Goal: Information Seeking & Learning: Learn about a topic

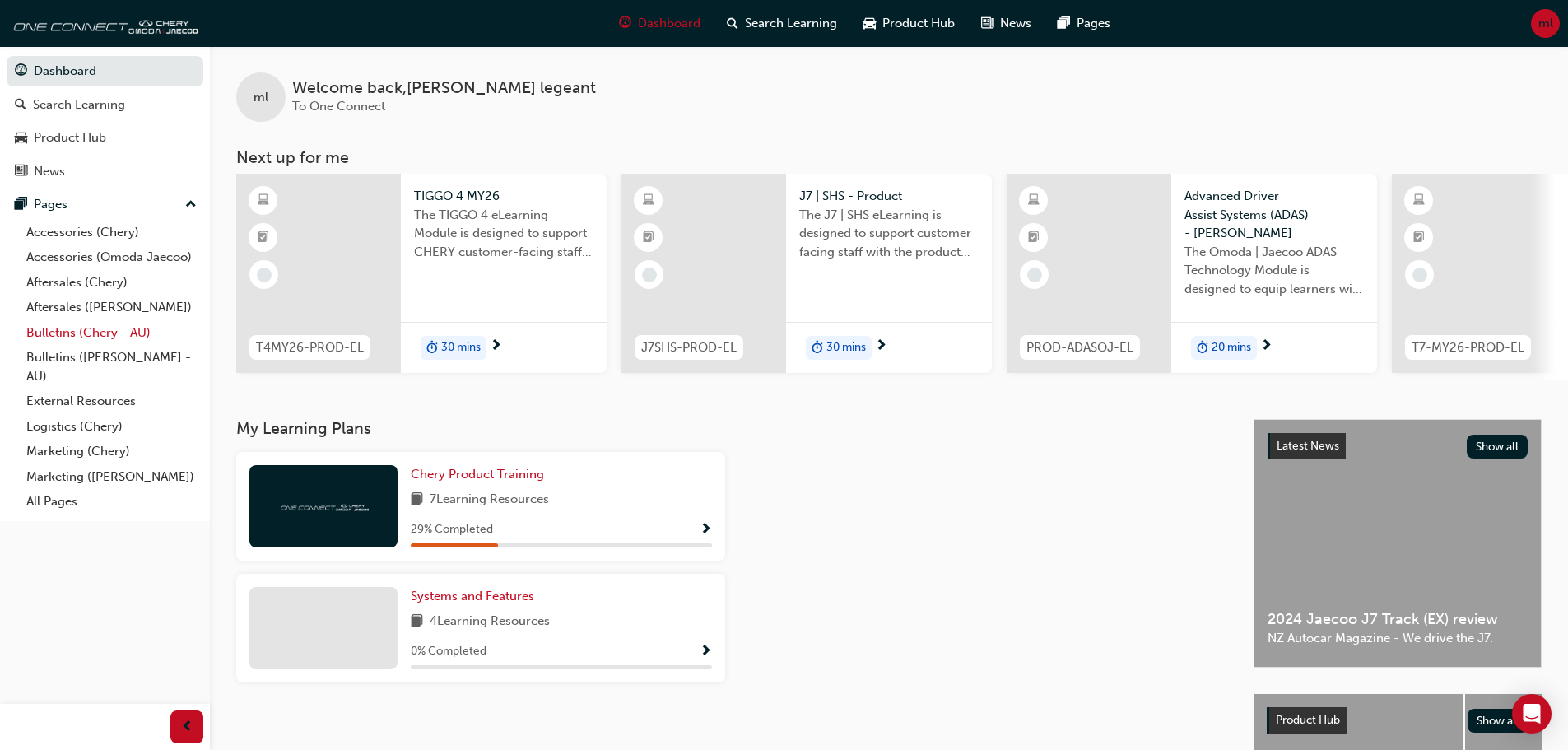
click at [103, 328] on link "Bulletins (Chery - AU)" at bounding box center [112, 333] width 183 height 26
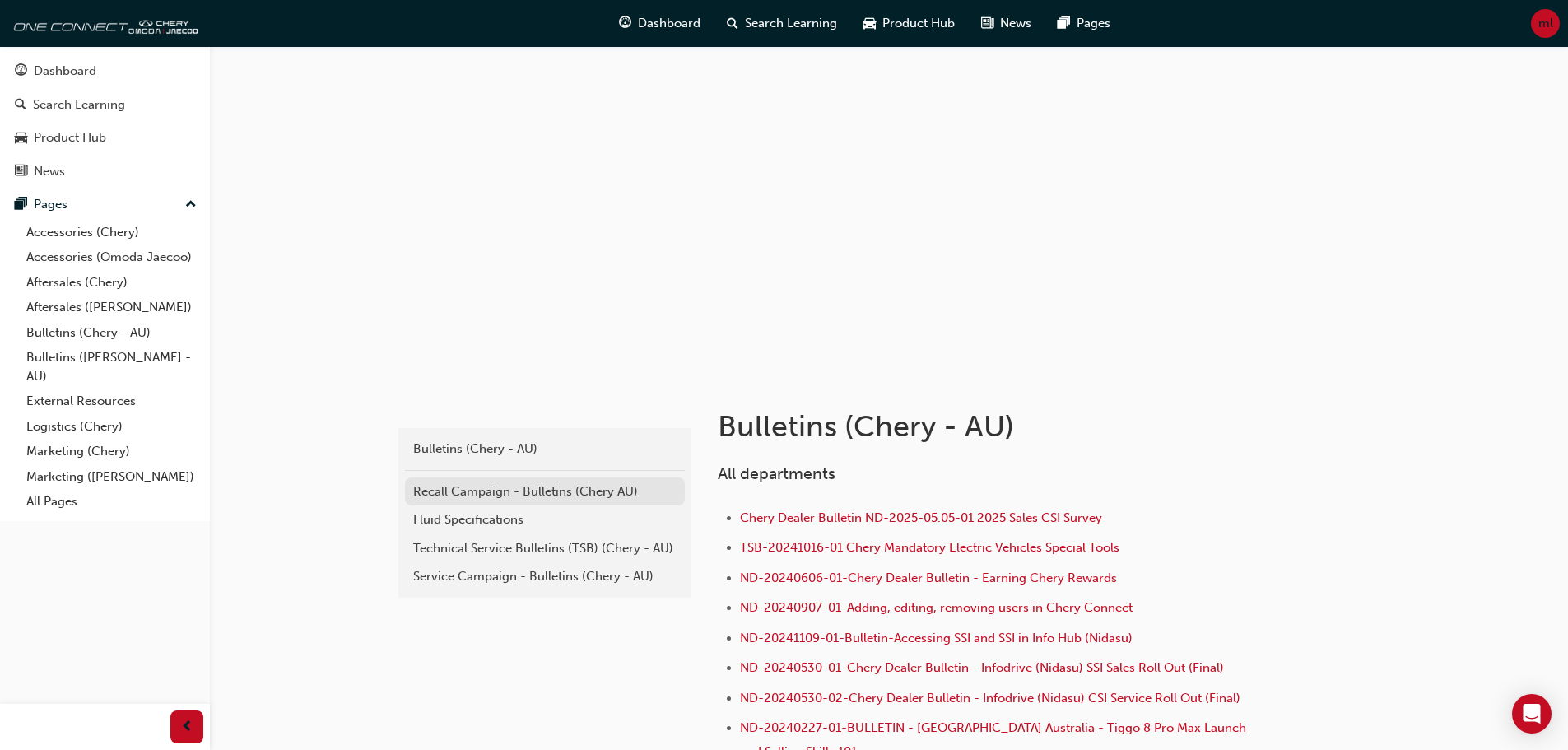
click at [562, 494] on div "Recall Campaign - Bulletins (Chery AU)" at bounding box center [545, 491] width 263 height 19
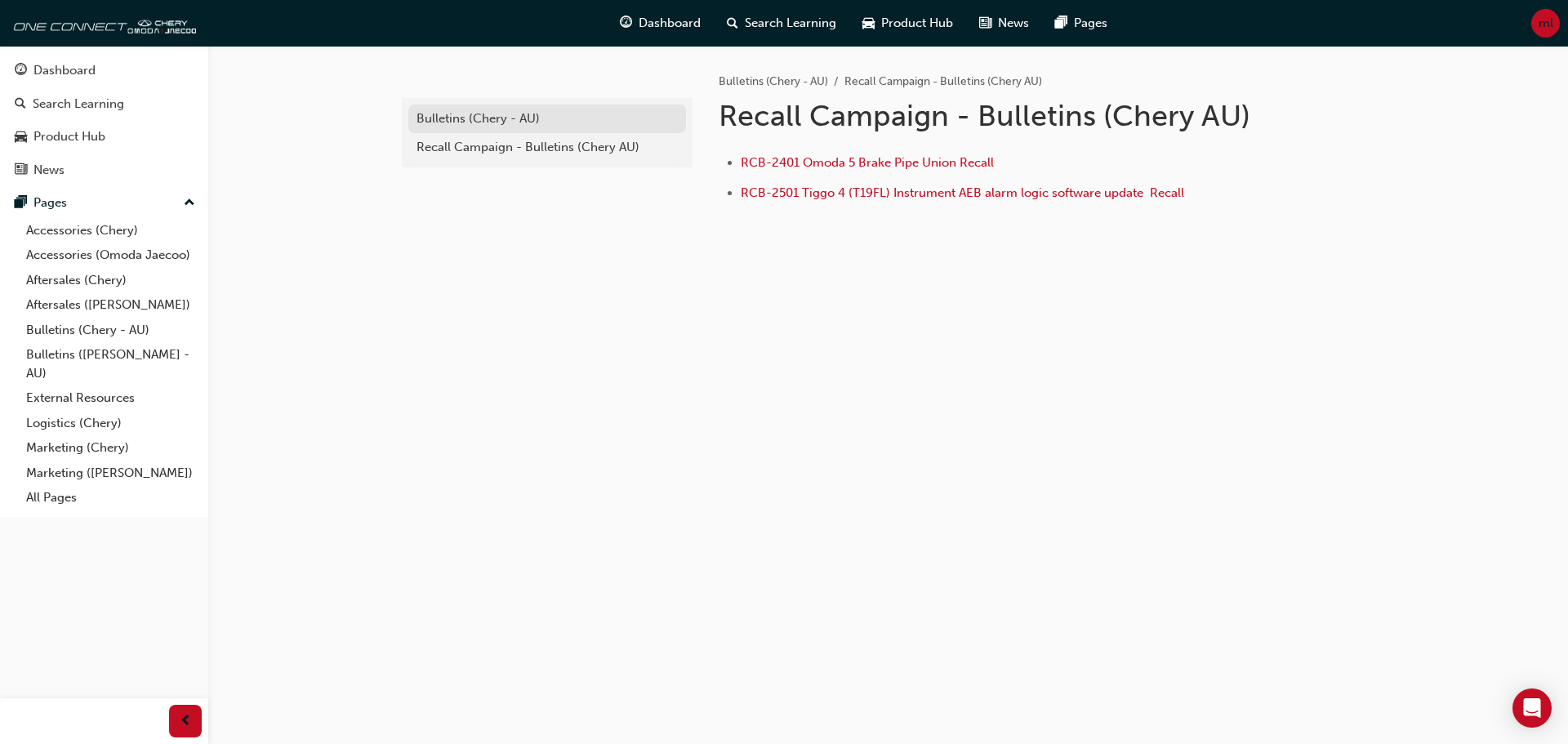
click at [513, 122] on div "Bulletins (Chery - AU)" at bounding box center [547, 118] width 261 height 19
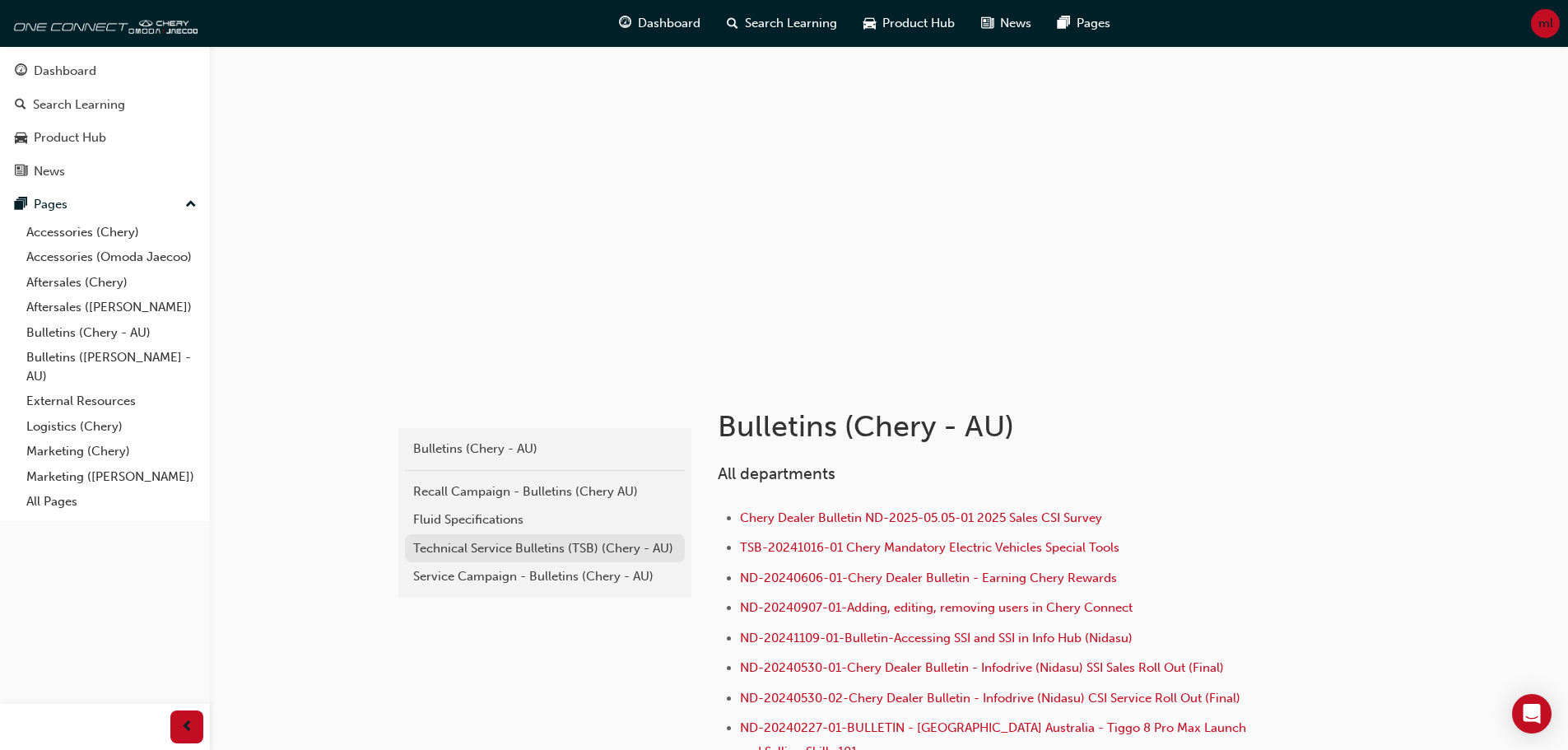
click at [533, 546] on div "Technical Service Bulletins (TSB) (Chery - AU)" at bounding box center [545, 548] width 263 height 19
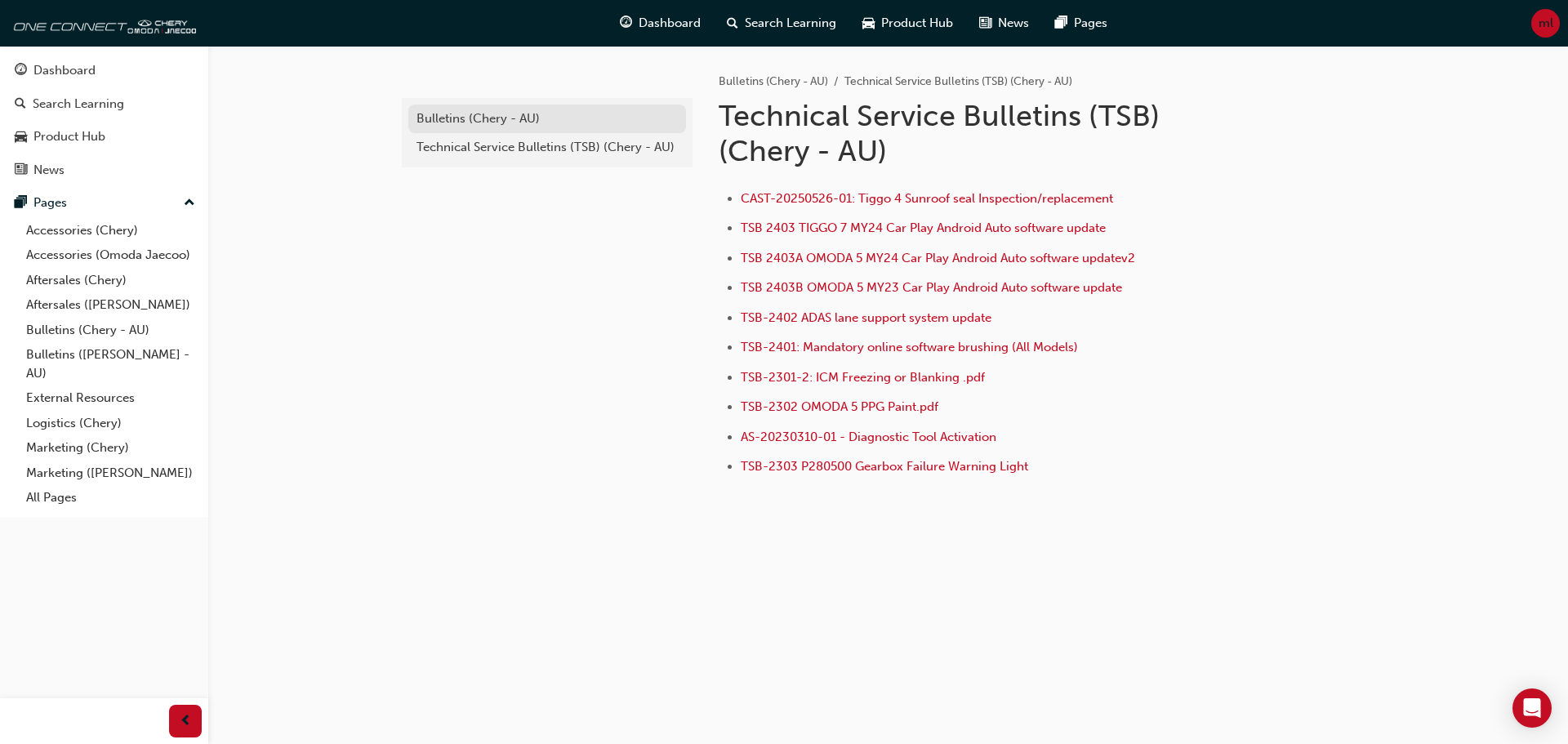
click at [474, 117] on div "Bulletins (Chery - AU)" at bounding box center [547, 118] width 261 height 19
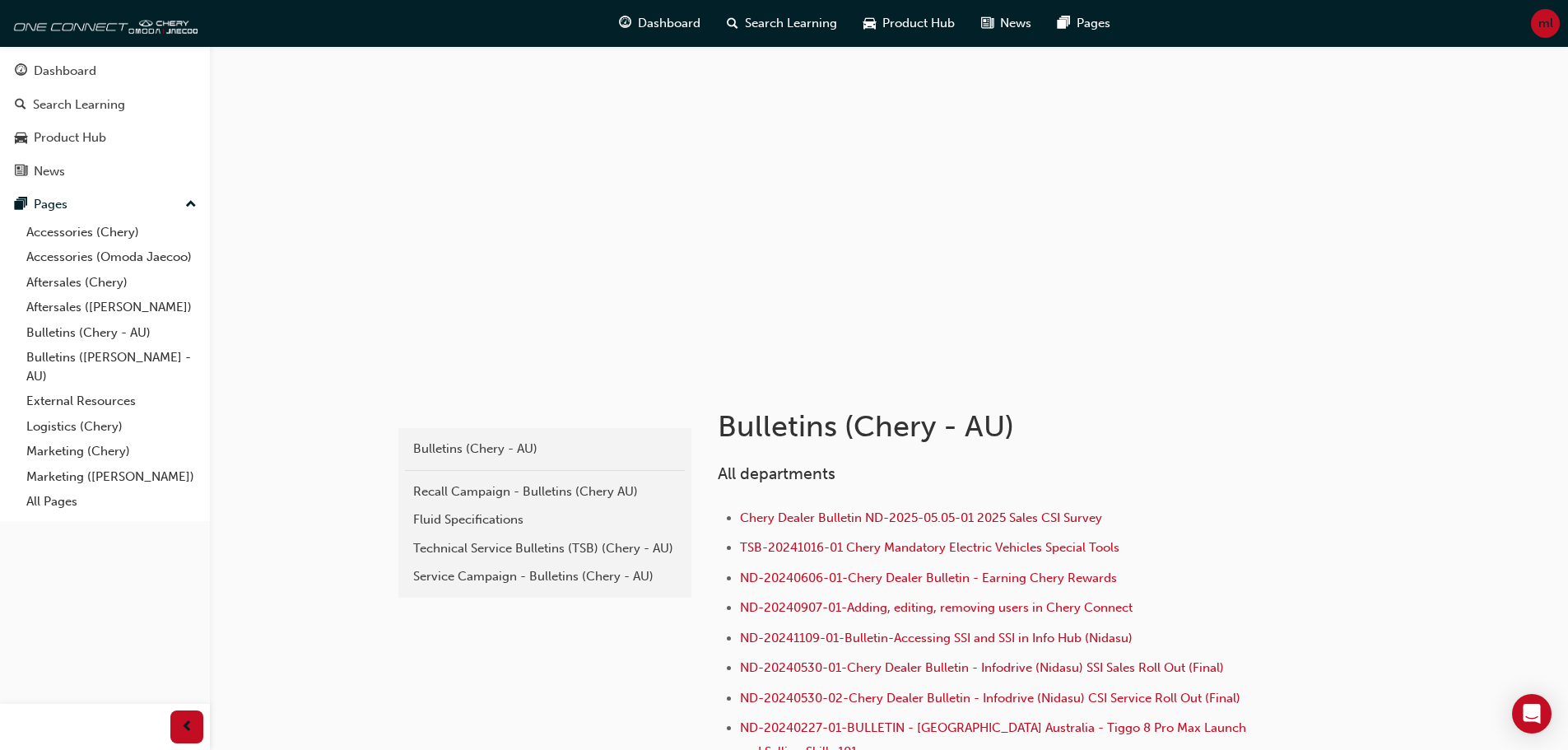
click at [489, 570] on div "Service Campaign - Bulletins (Chery - AU)" at bounding box center [545, 576] width 263 height 19
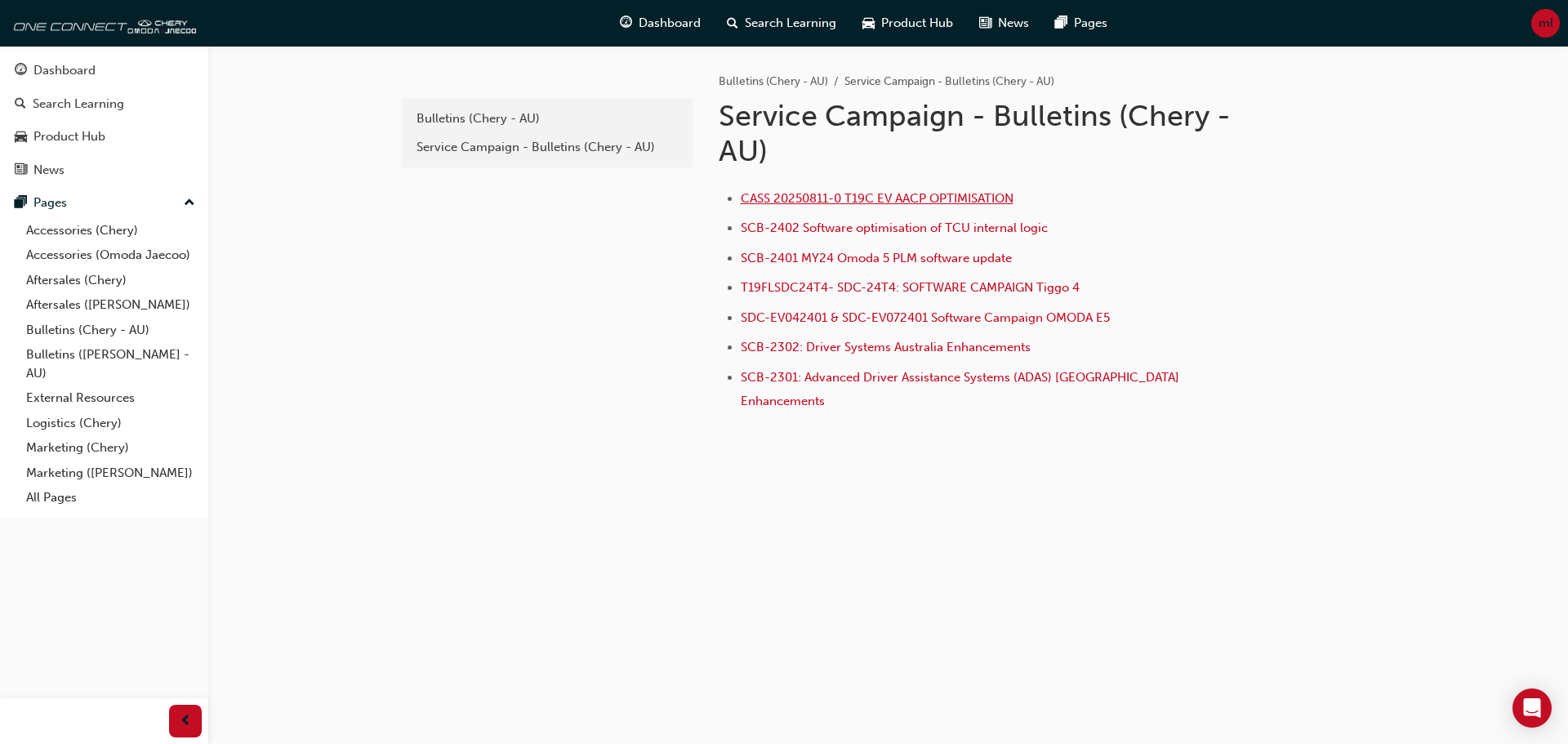
click at [893, 202] on span "CASS 20250811-0 T19C EV AACP OPTIMISATION" at bounding box center [877, 198] width 273 height 15
